Goal: Use online tool/utility: Utilize a website feature to perform a specific function

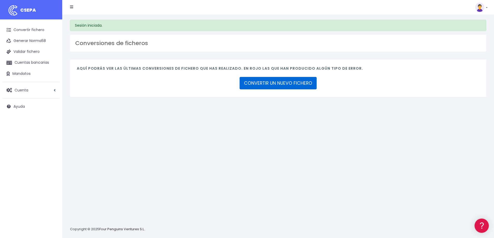
click at [282, 85] on link "CONVERTIR UN NUEVO FICHERO" at bounding box center [278, 83] width 77 height 12
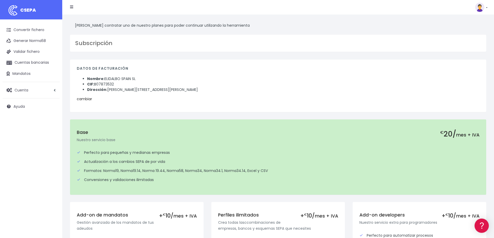
click at [85, 99] on link "cambiar" at bounding box center [84, 98] width 15 height 5
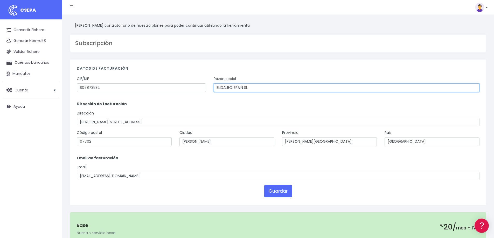
drag, startPoint x: 256, startPoint y: 88, endPoint x: 177, endPoint y: 84, distance: 79.2
click at [181, 85] on div "CIF/NIF B07873532 Razón social ELIDALBO SPAIN SL" at bounding box center [278, 86] width 411 height 20
type input "RIUDAVETS ASSESSORS SL"
click at [282, 66] on h4 "Datos de facturación" at bounding box center [278, 69] width 403 height 7
drag, startPoint x: 93, startPoint y: 177, endPoint x: 29, endPoint y: 170, distance: 64.4
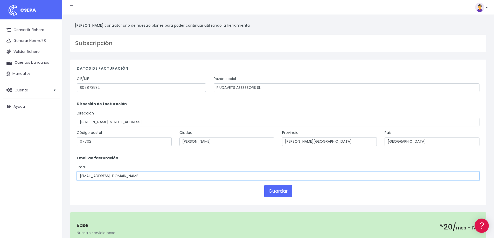
click at [30, 170] on div "CSEPA Convertir fichero Generar Norma58 Validar fichero Cuentas bancarias Manda…" at bounding box center [247, 216] width 494 height 433
type input "info@riudavetsaf.com"
click at [281, 192] on button "Guardar" at bounding box center [278, 191] width 28 height 12
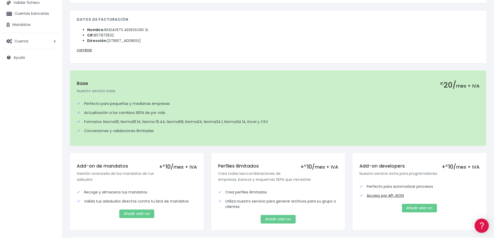
scroll to position [52, 0]
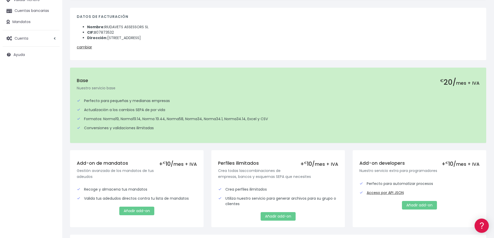
click at [315, 121] on div "Formatos: Norma19, Norma19.14, Norma 19.44, Norma58, Norma34, Norma34.1, Norma3…" at bounding box center [278, 118] width 403 height 5
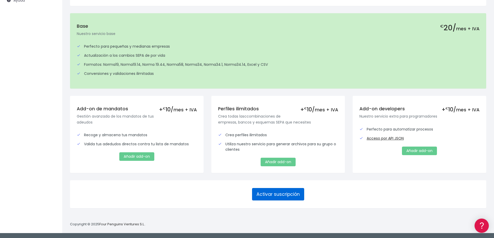
click at [279, 196] on button "Activar suscripción" at bounding box center [278, 194] width 52 height 12
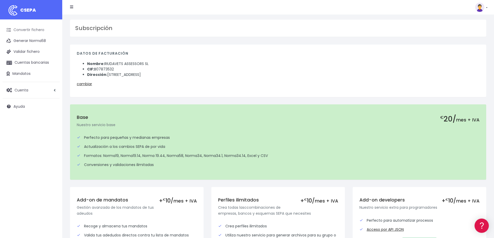
click at [30, 29] on link "Convertir fichero" at bounding box center [31, 30] width 57 height 11
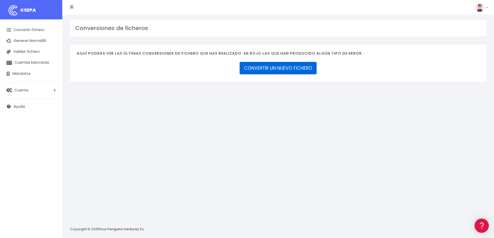
click at [270, 72] on link "CONVERTIR UN NUEVO FICHERO" at bounding box center [278, 68] width 77 height 12
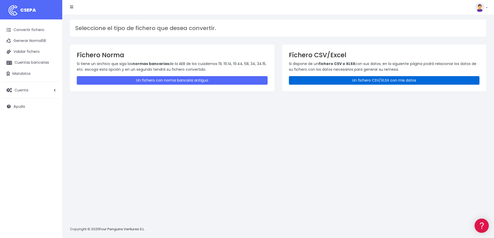
click at [378, 82] on link "Un fichero CSV/XLSX con mis datos" at bounding box center [384, 80] width 191 height 9
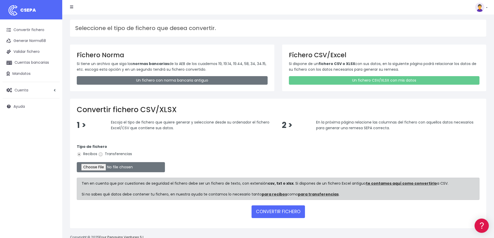
click at [101, 155] on input "Transferencias" at bounding box center [100, 154] width 5 height 5
radio input "true"
click at [101, 166] on input "file" at bounding box center [121, 167] width 88 height 10
type input "C:\fakepath\10.- Remesa Finalberti 01.09.25 import.csv"
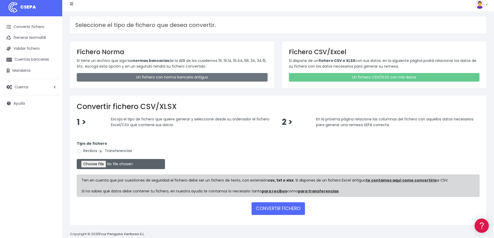
scroll to position [13, 0]
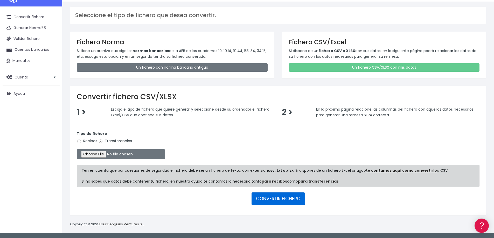
click at [277, 200] on button "CONVERTIR FICHERO" at bounding box center [278, 199] width 53 height 12
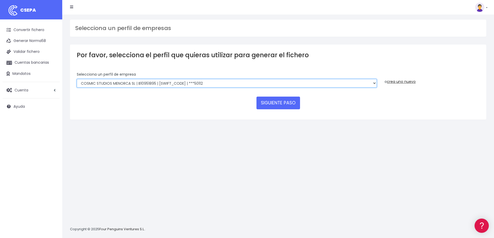
click at [186, 82] on select "RIUDAVETS ASSESSORS SL | B07873532 | [SWIFT_CODE] | ***[GEOGRAPHIC_DATA] | B579…" at bounding box center [227, 83] width 300 height 9
select select "2255"
click at [77, 79] on select "RIUDAVETS ASSESSORS SL | B07873532 | [SWIFT_CODE] | ***[GEOGRAPHIC_DATA] | B579…" at bounding box center [227, 83] width 300 height 9
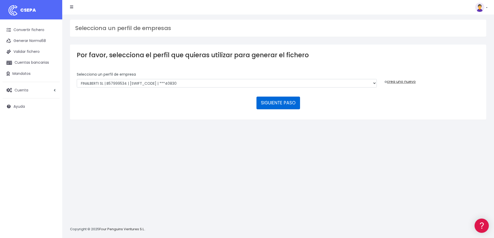
click at [283, 102] on button "SIGUIENTE PASO" at bounding box center [279, 103] width 44 height 12
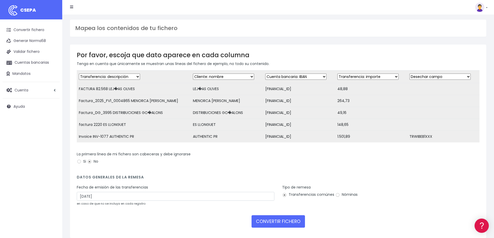
click at [418, 77] on select "Desechar campo Cliente: nombre Cliente: DNI Cliente: Email Cliente: referencia …" at bounding box center [440, 77] width 61 height 6
select select "bic"
click at [410, 74] on select "Desechar campo Cliente: nombre Cliente: DNI Cliente: Email Cliente: referencia …" at bounding box center [440, 77] width 61 height 6
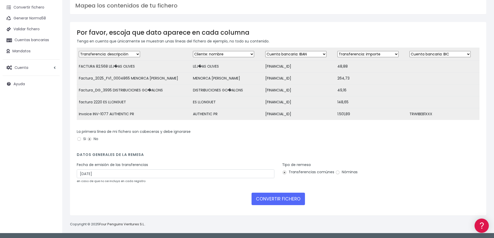
scroll to position [26, 0]
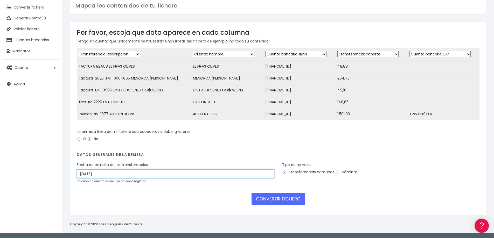
click at [86, 172] on input "03/09/2025" at bounding box center [176, 174] width 198 height 9
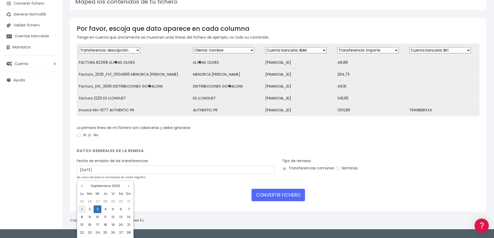
click at [81, 209] on td "1" at bounding box center [82, 210] width 8 height 8
type input "01/09/2025"
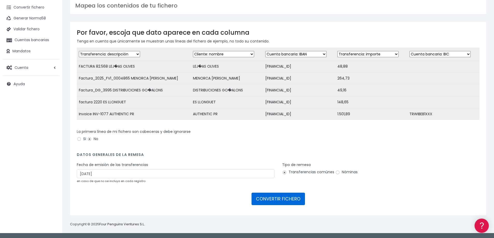
click at [276, 200] on button "CONVERTIR FICHERO" at bounding box center [278, 199] width 53 height 12
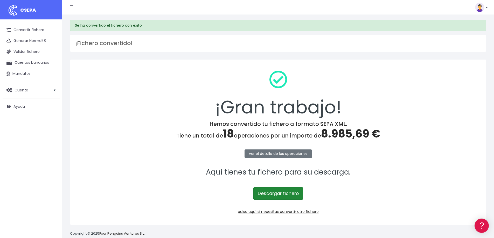
click at [279, 194] on link "Descargar fichero" at bounding box center [278, 194] width 50 height 12
